Goal: Browse casually: Explore the website without a specific task or goal

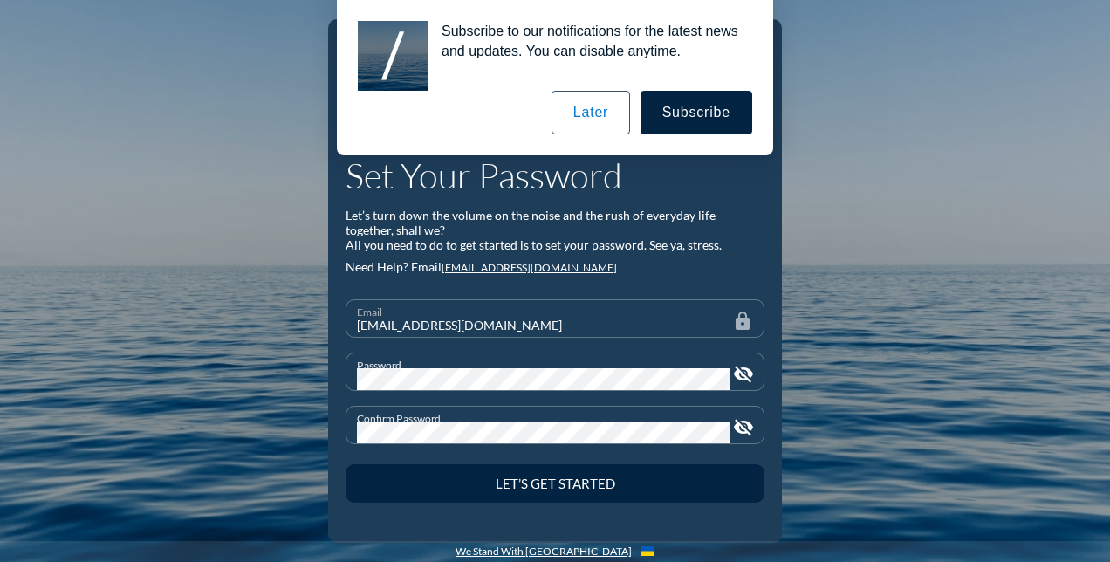
click at [346, 464] on button "Let’s Get Started" at bounding box center [555, 483] width 419 height 38
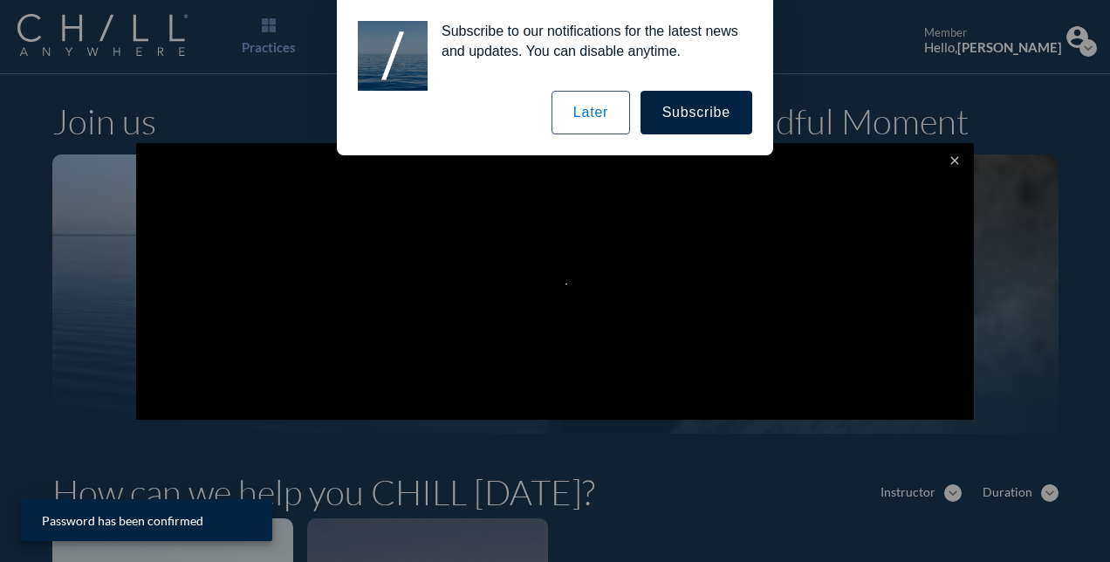
click at [602, 117] on button "Later" at bounding box center [591, 113] width 79 height 44
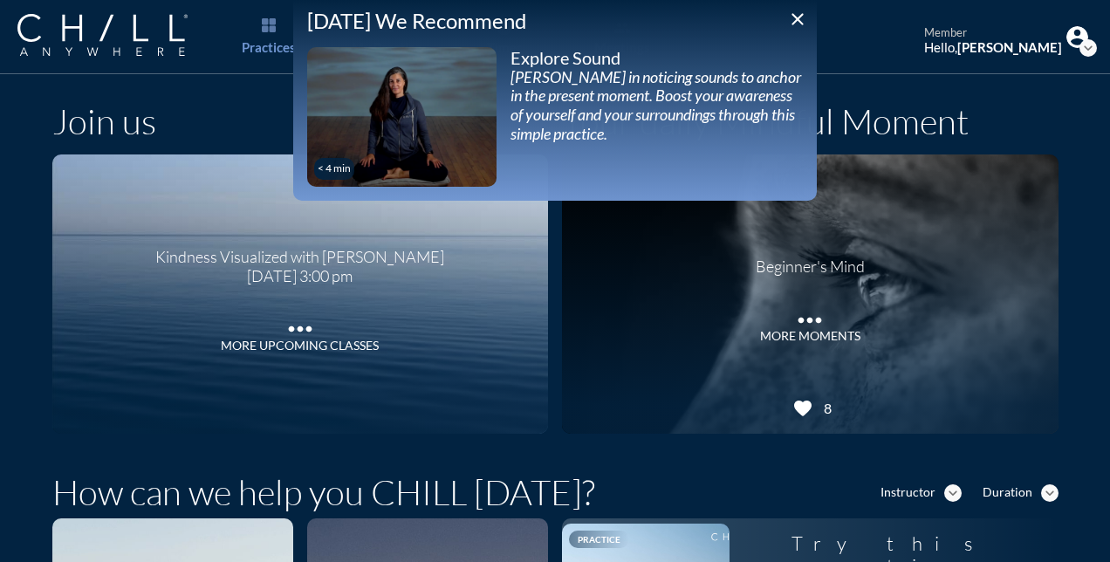
click at [948, 159] on div "Beginner's Mind more_horiz MORE MOMENTS" at bounding box center [810, 294] width 497 height 279
click at [795, 16] on icon "close" at bounding box center [797, 19] width 21 height 21
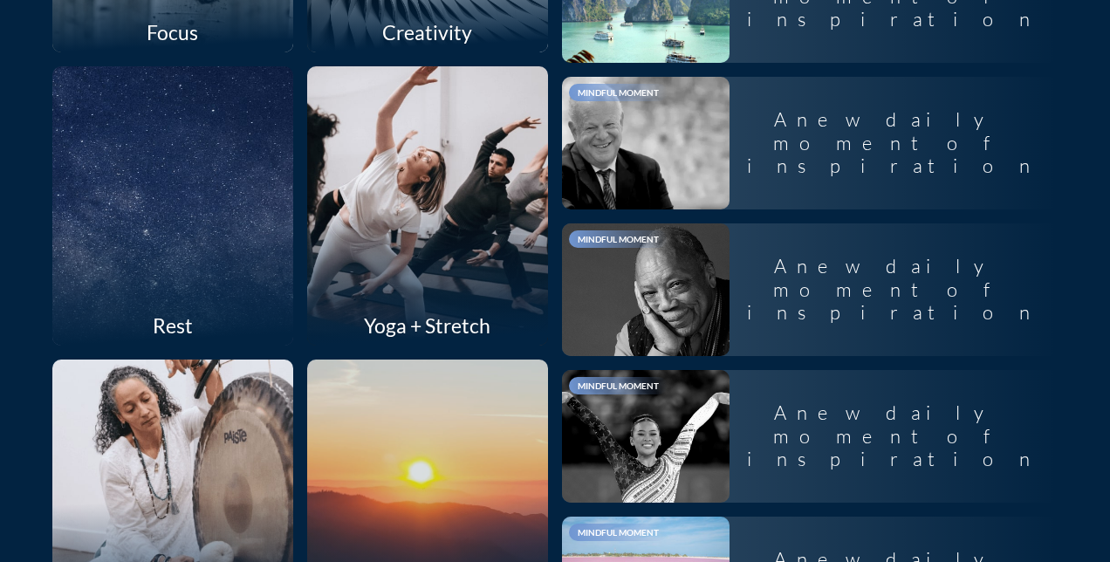
scroll to position [1811, 0]
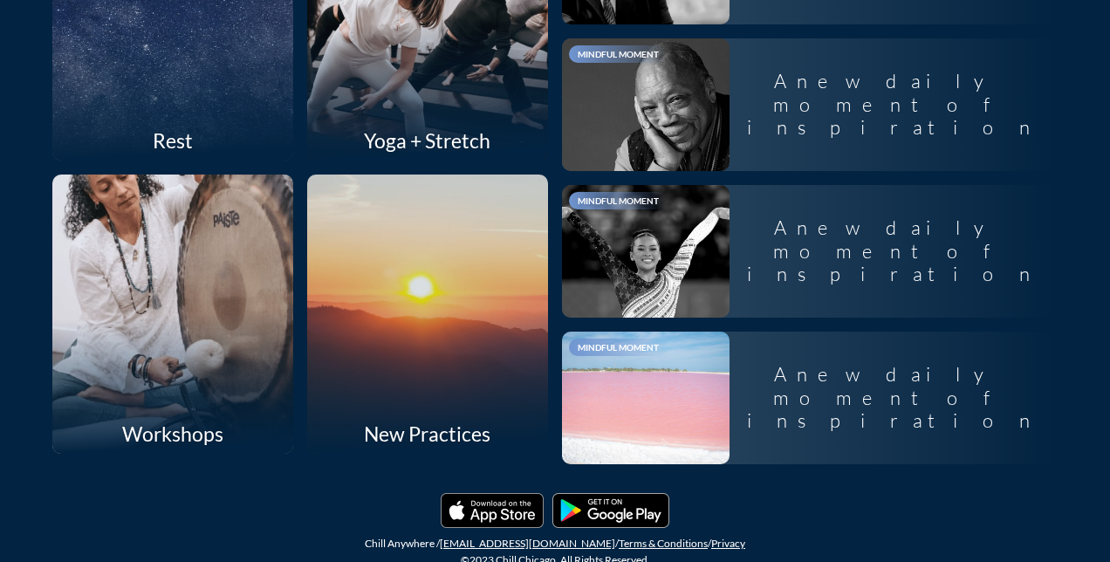
click at [216, 316] on div at bounding box center [173, 314] width 256 height 296
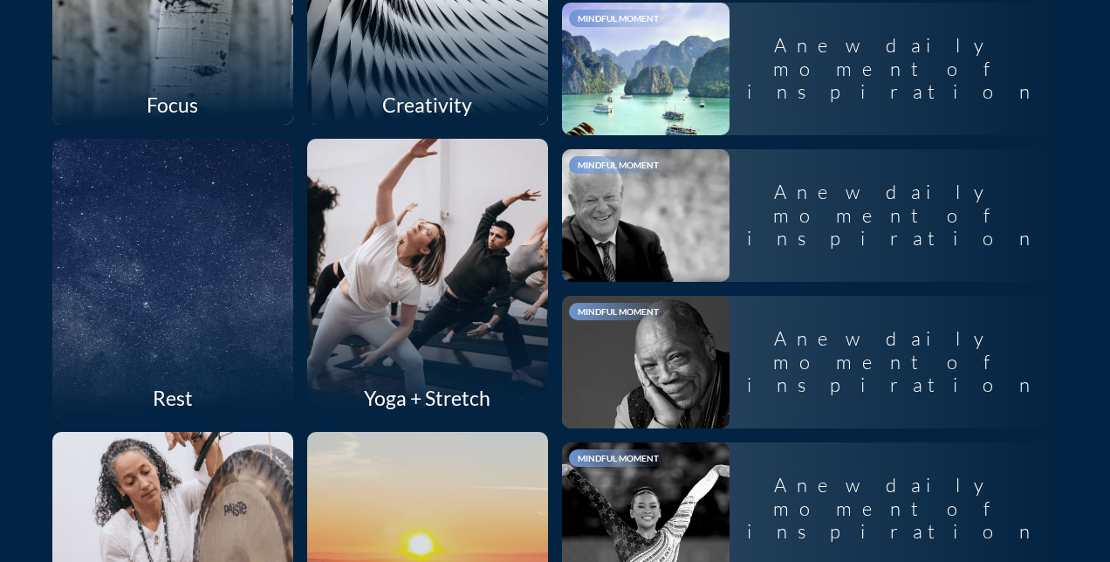
scroll to position [1562, 0]
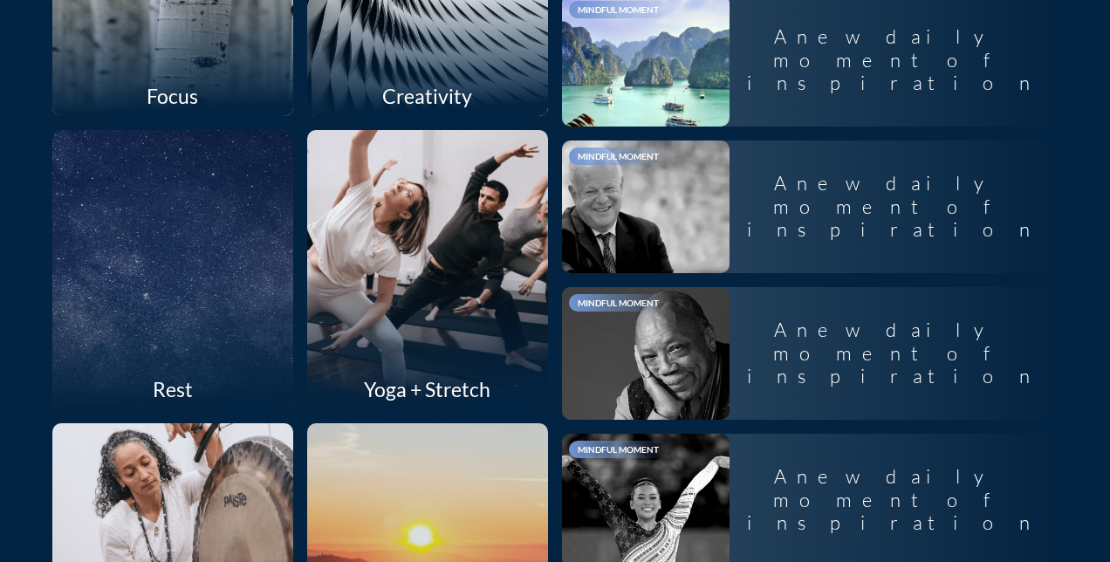
click at [445, 217] on div at bounding box center [427, 269] width 256 height 296
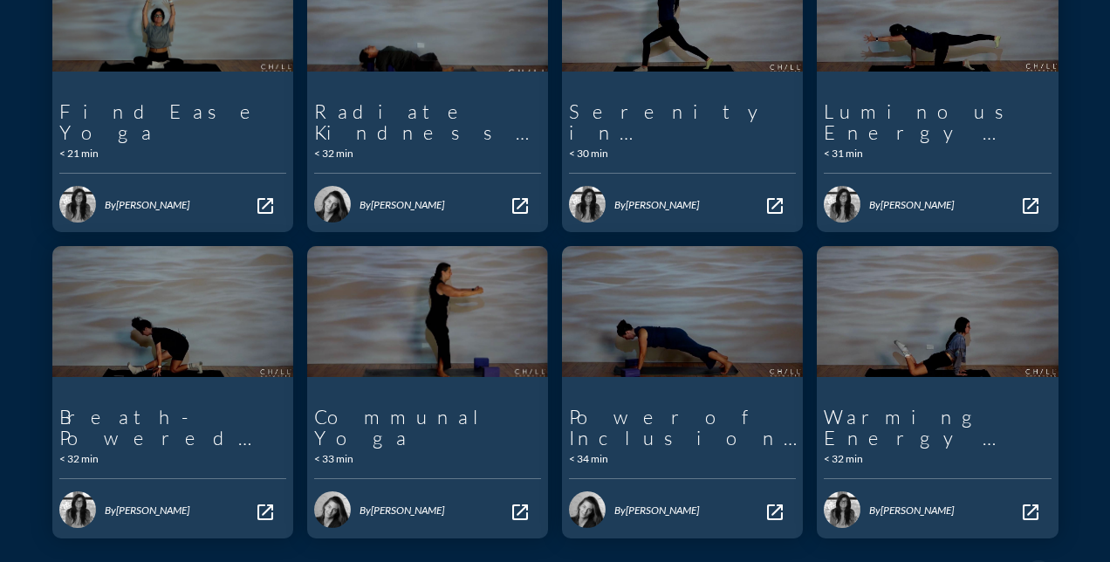
scroll to position [743, 0]
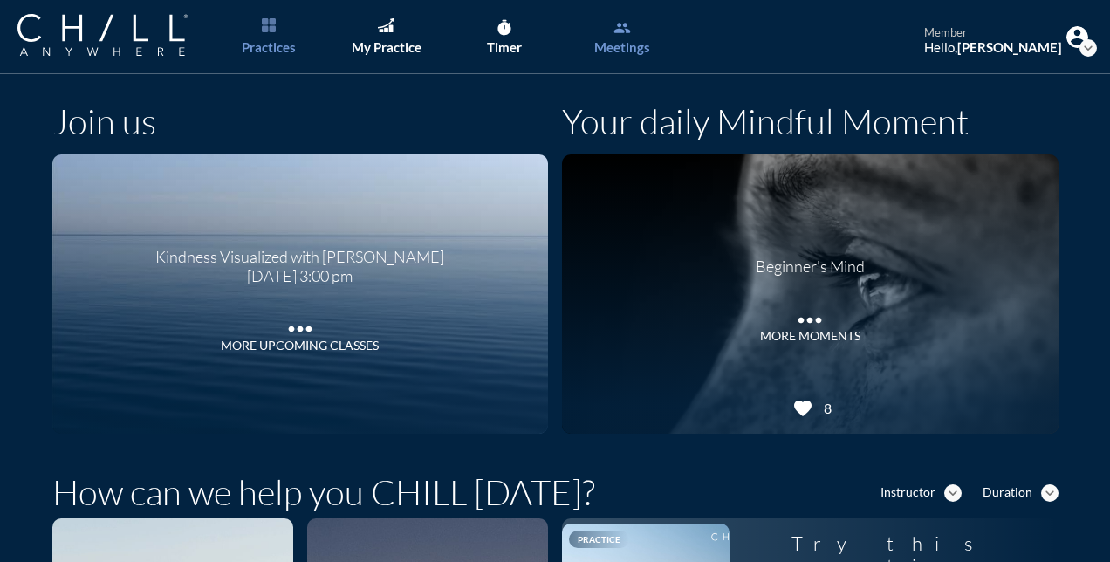
click at [643, 49] on div "Meetings" at bounding box center [623, 47] width 56 height 16
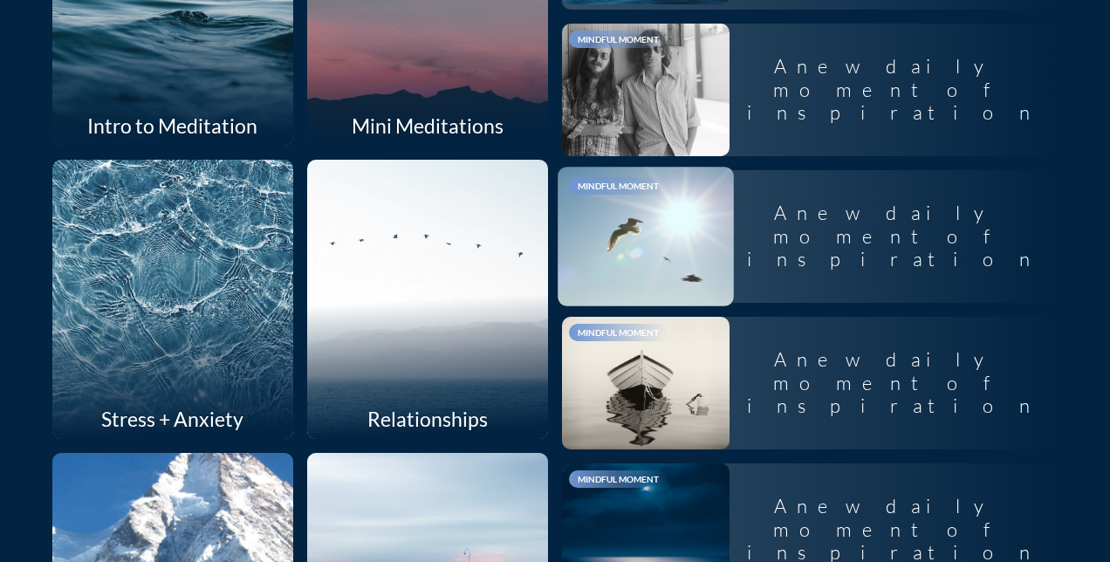
scroll to position [653, 0]
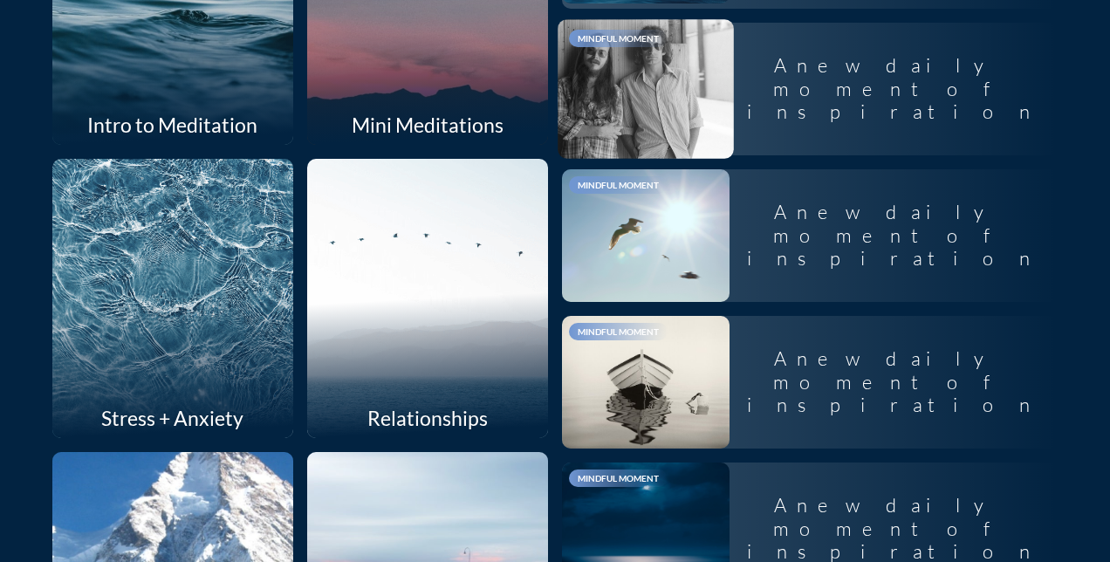
click at [657, 114] on div at bounding box center [646, 89] width 176 height 140
